Goal: Subscribe to service/newsletter

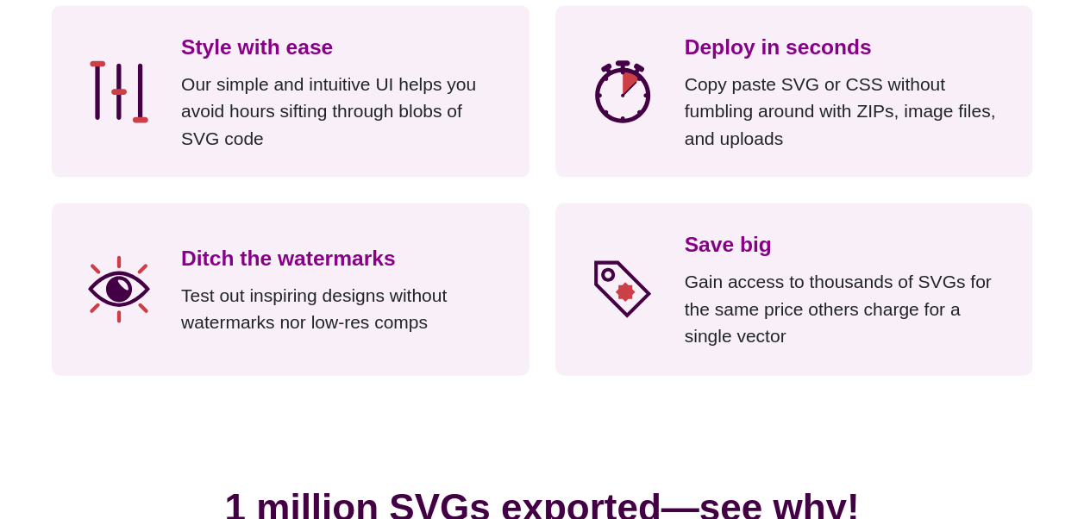
scroll to position [1772, 0]
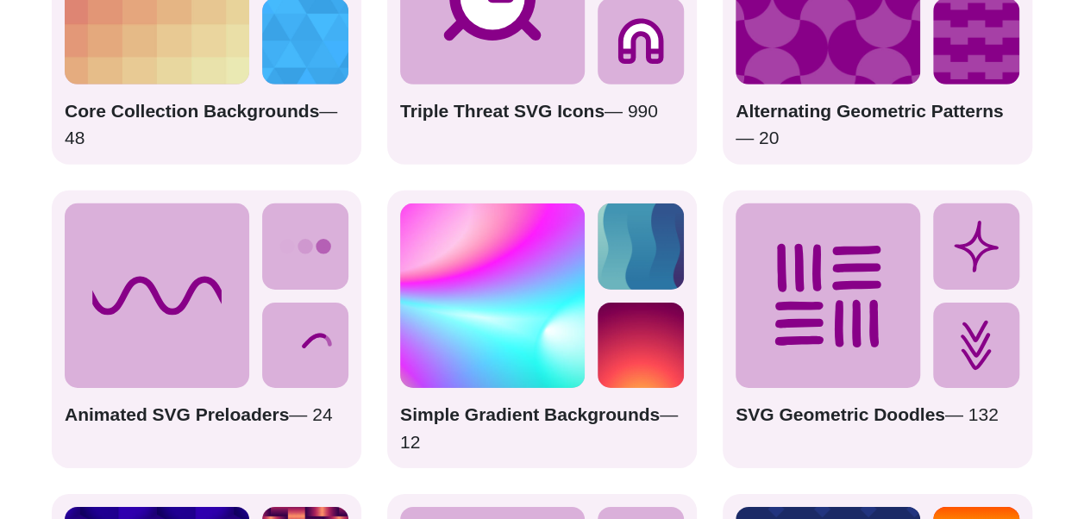
scroll to position [2768, 0]
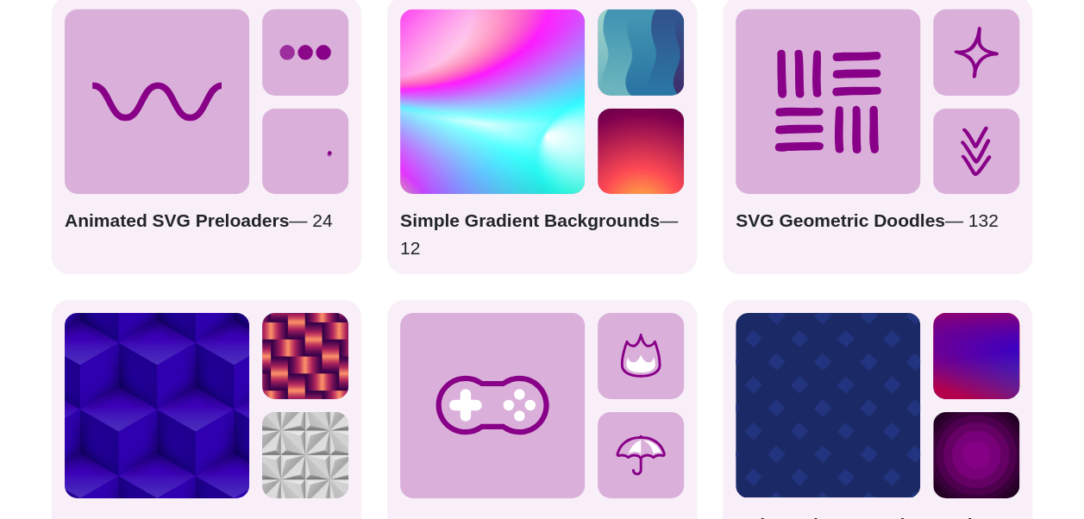
drag, startPoint x: 355, startPoint y: 218, endPoint x: 313, endPoint y: 217, distance: 42.3
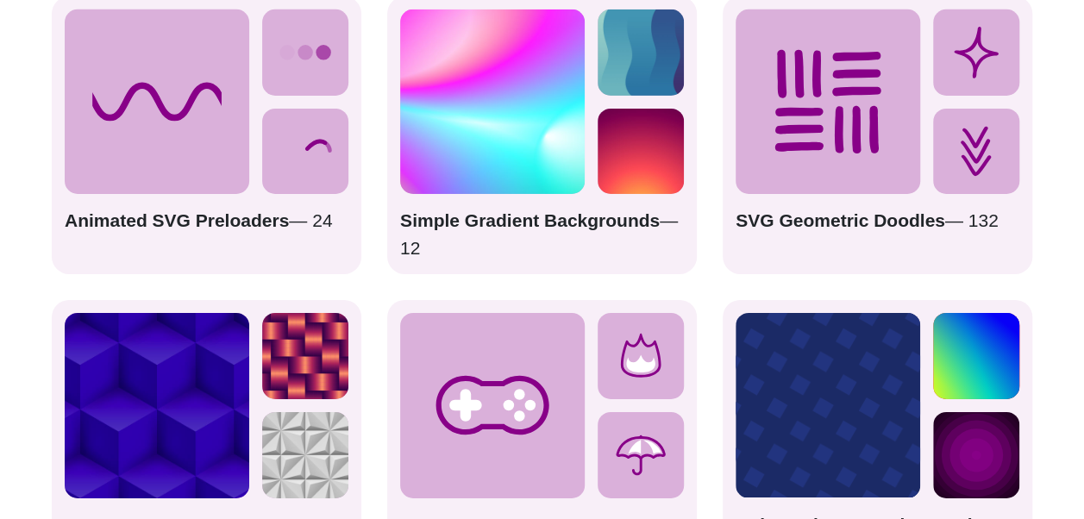
click at [313, 217] on div "Animated SVG Preloaders — 24" at bounding box center [207, 136] width 310 height 278
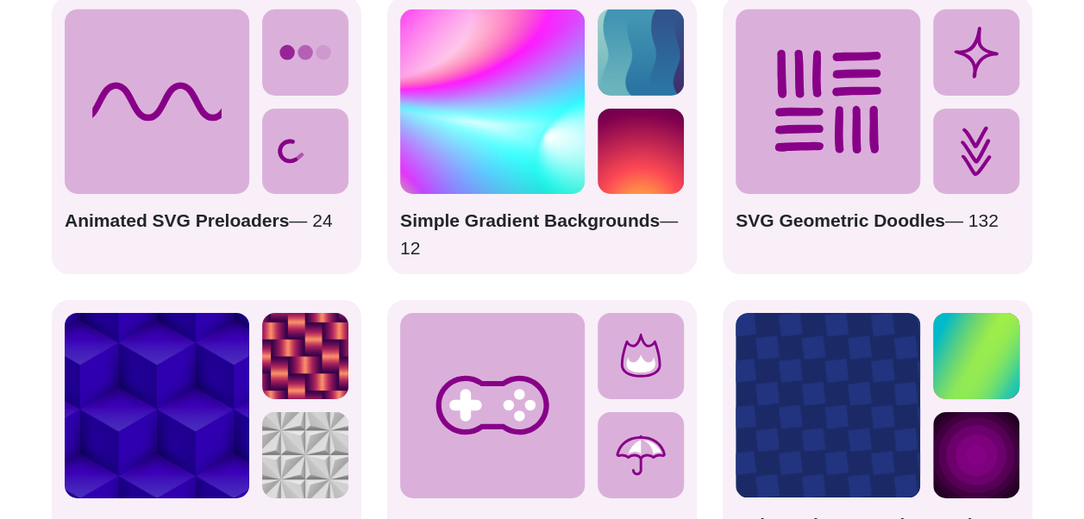
click at [316, 189] on icon at bounding box center [305, 152] width 86 height 86
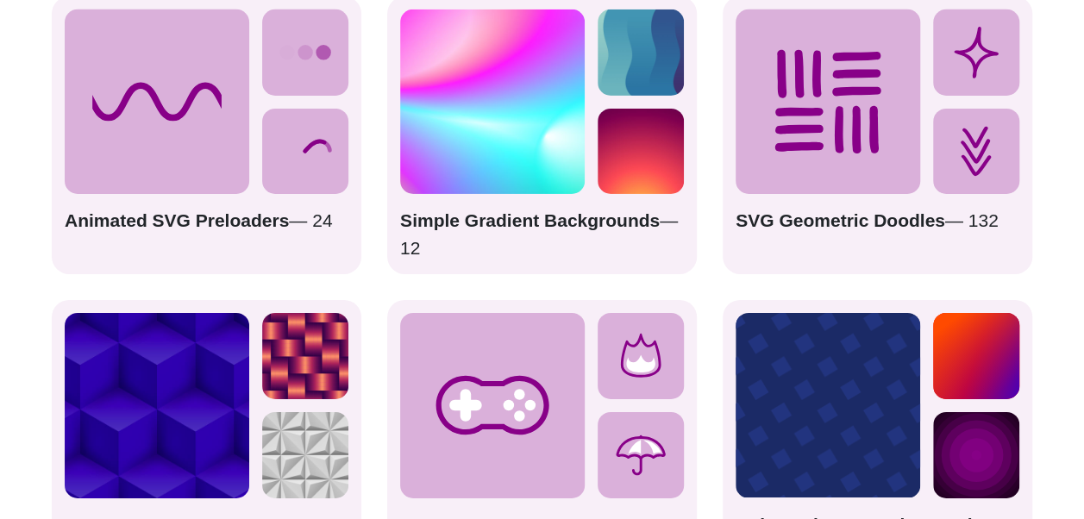
click at [199, 154] on icon at bounding box center [157, 101] width 185 height 185
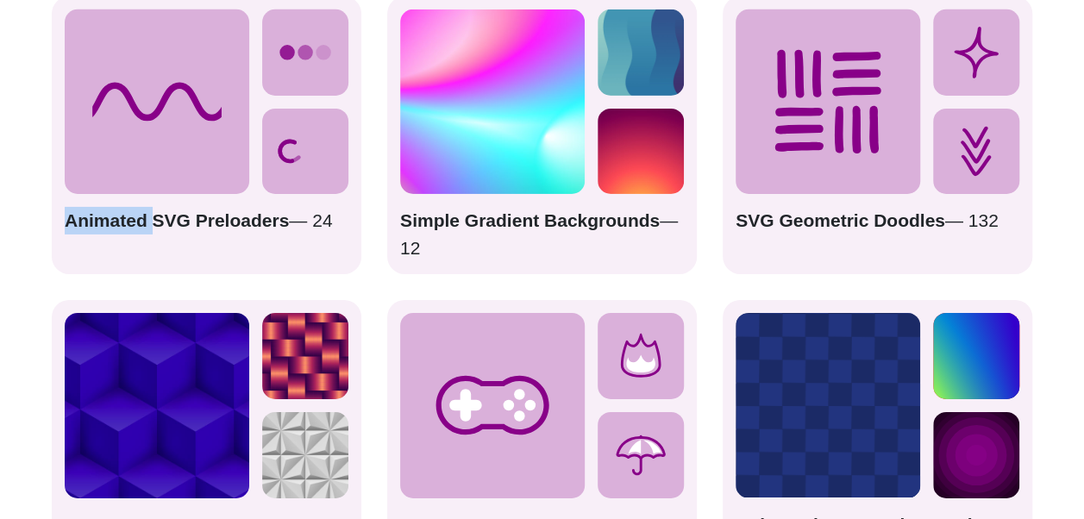
click at [199, 154] on icon at bounding box center [157, 101] width 185 height 185
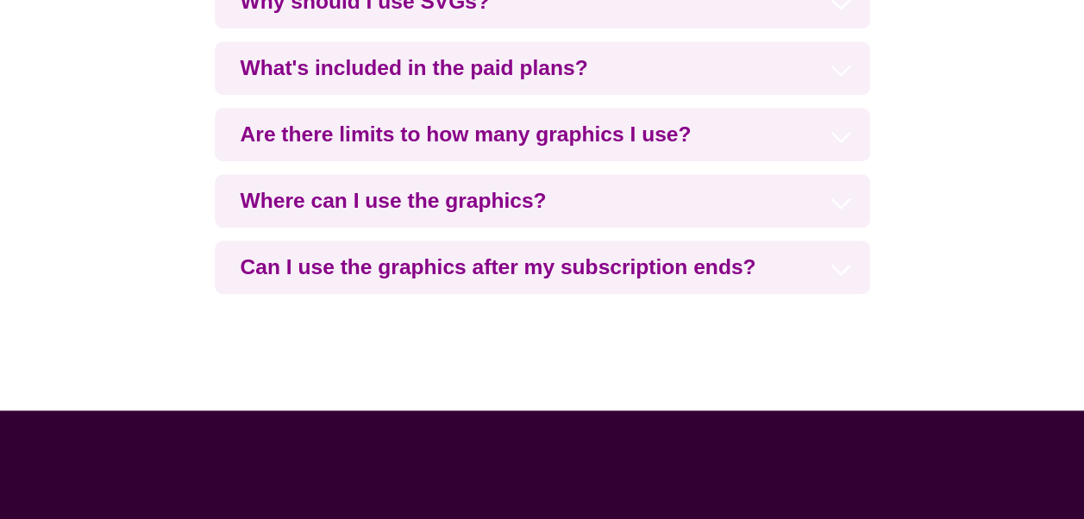
scroll to position [4619, 0]
